Goal: Navigation & Orientation: Go to known website

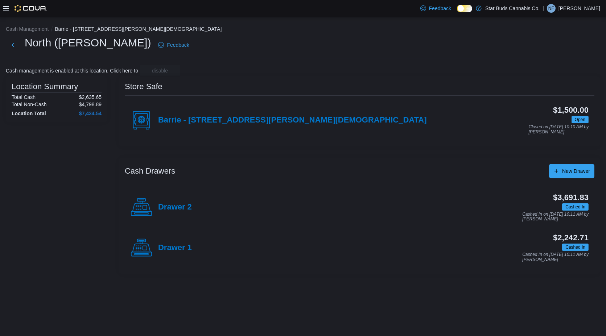
click at [575, 9] on p "Noah Folino" at bounding box center [579, 8] width 42 height 9
click at [548, 71] on span "Sign Out" at bounding box center [554, 70] width 20 height 7
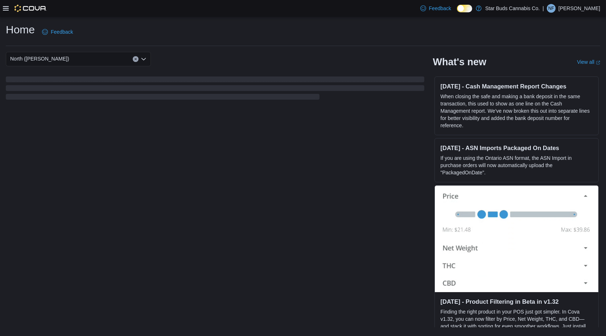
click at [589, 9] on p "[PERSON_NAME]" at bounding box center [579, 8] width 42 height 9
click at [551, 71] on span "Sign Out" at bounding box center [554, 70] width 20 height 7
